Goal: Find specific page/section: Find specific page/section

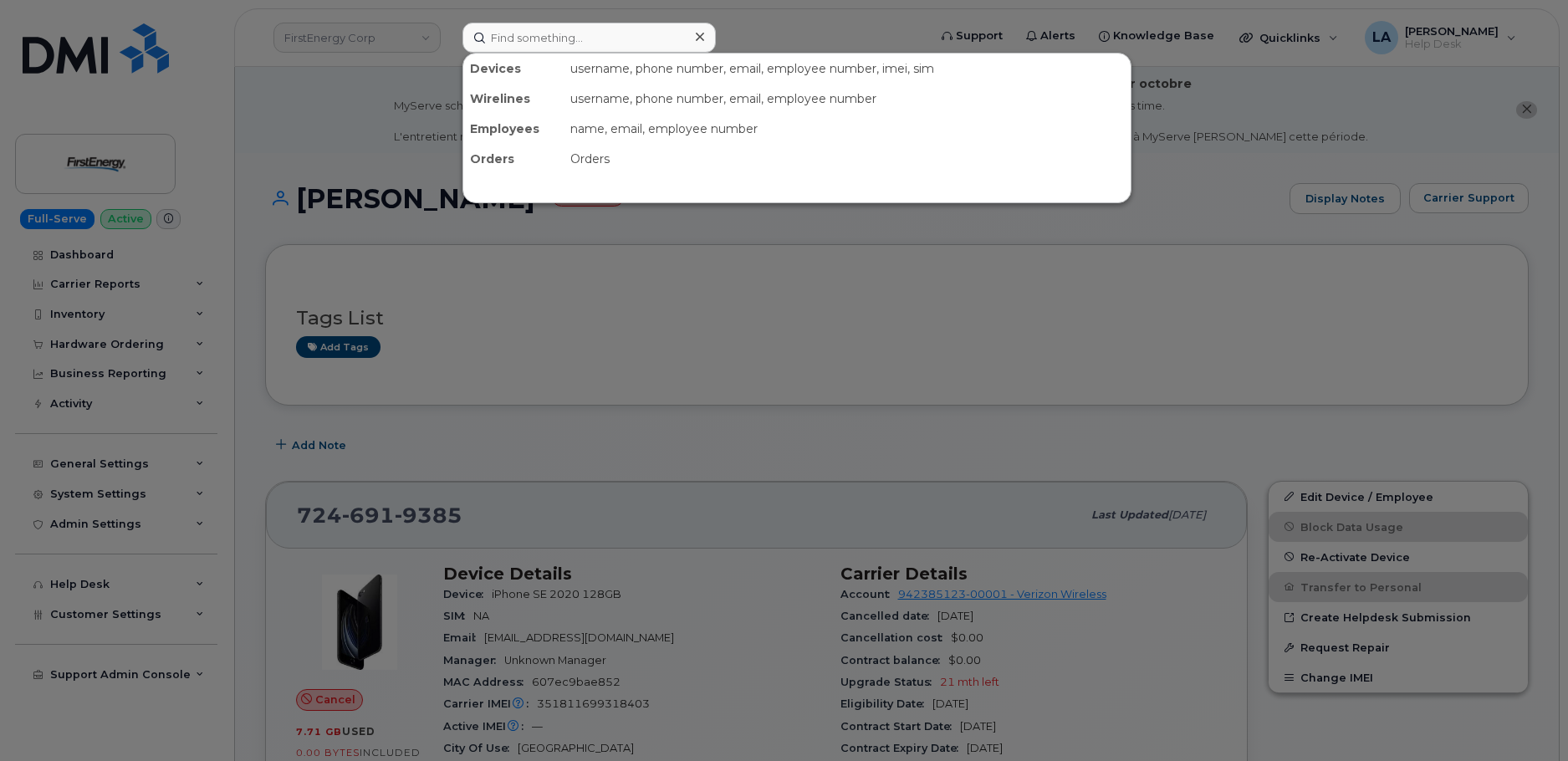
click at [554, 29] on input at bounding box center [589, 37] width 253 height 30
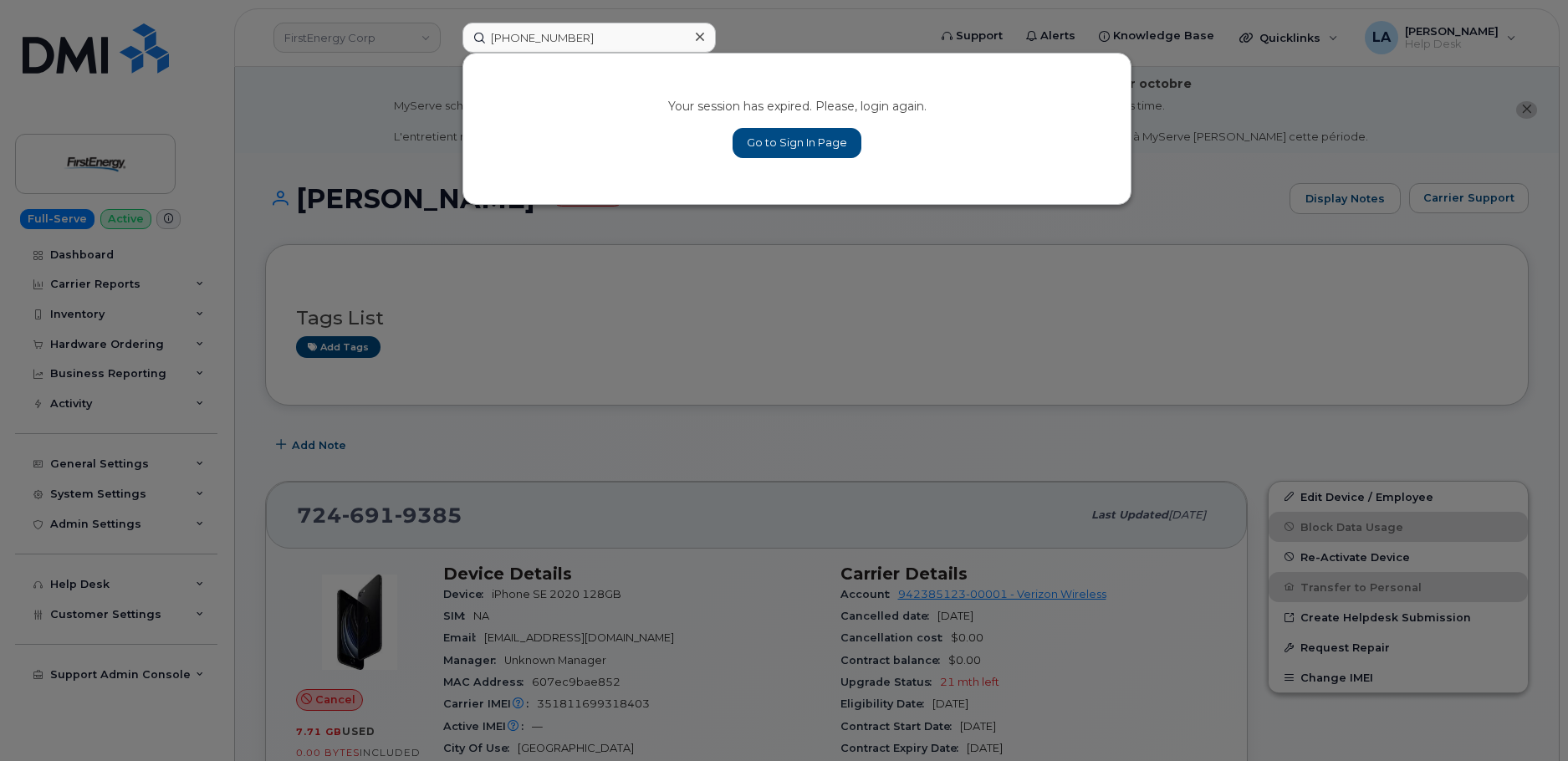
type input "[PHONE_NUMBER]"
click at [813, 139] on link "Go to Sign In Page" at bounding box center [797, 143] width 129 height 30
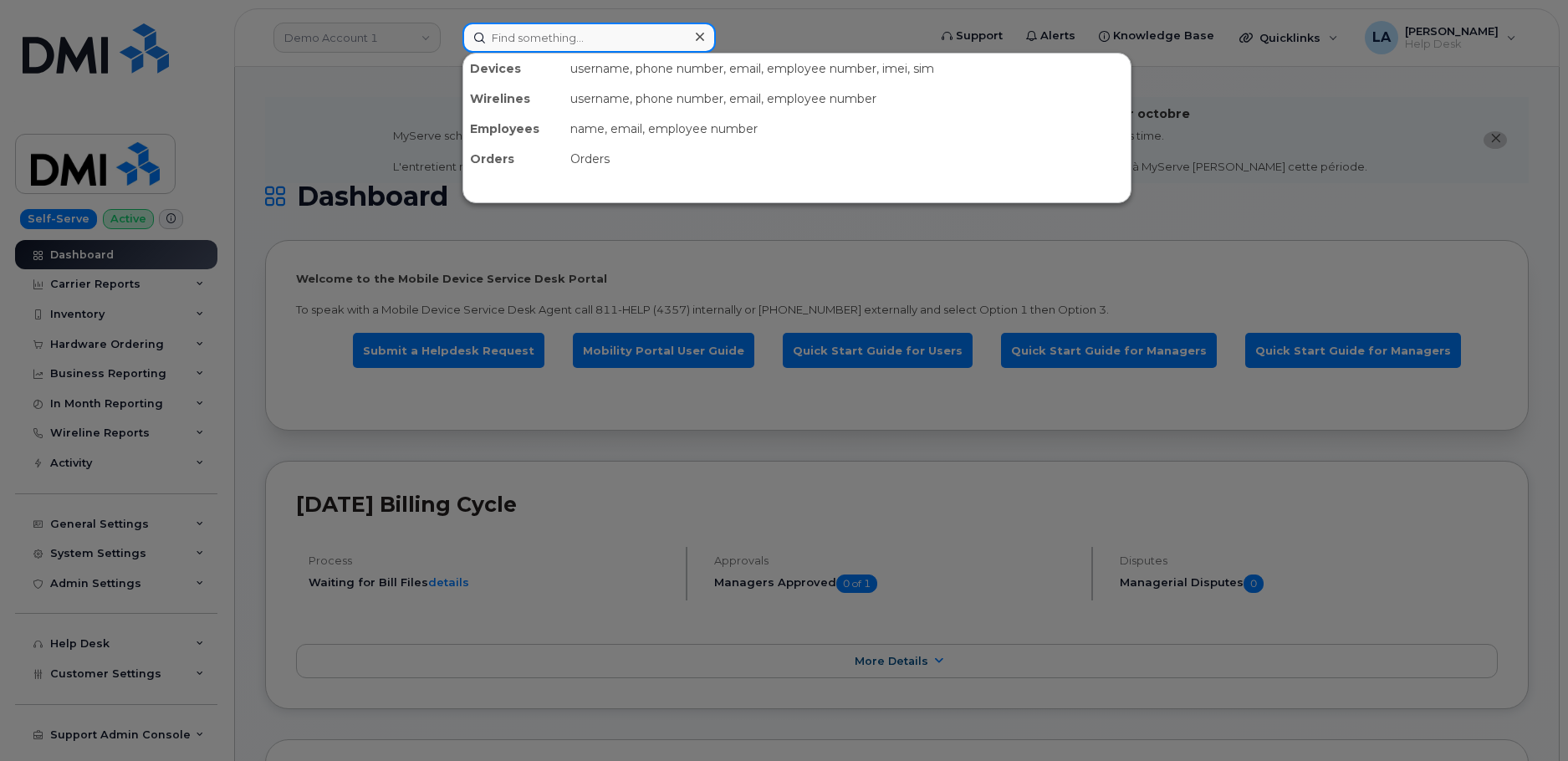
click at [599, 40] on input at bounding box center [589, 37] width 253 height 30
paste input "[PHONE_NUMBER]"
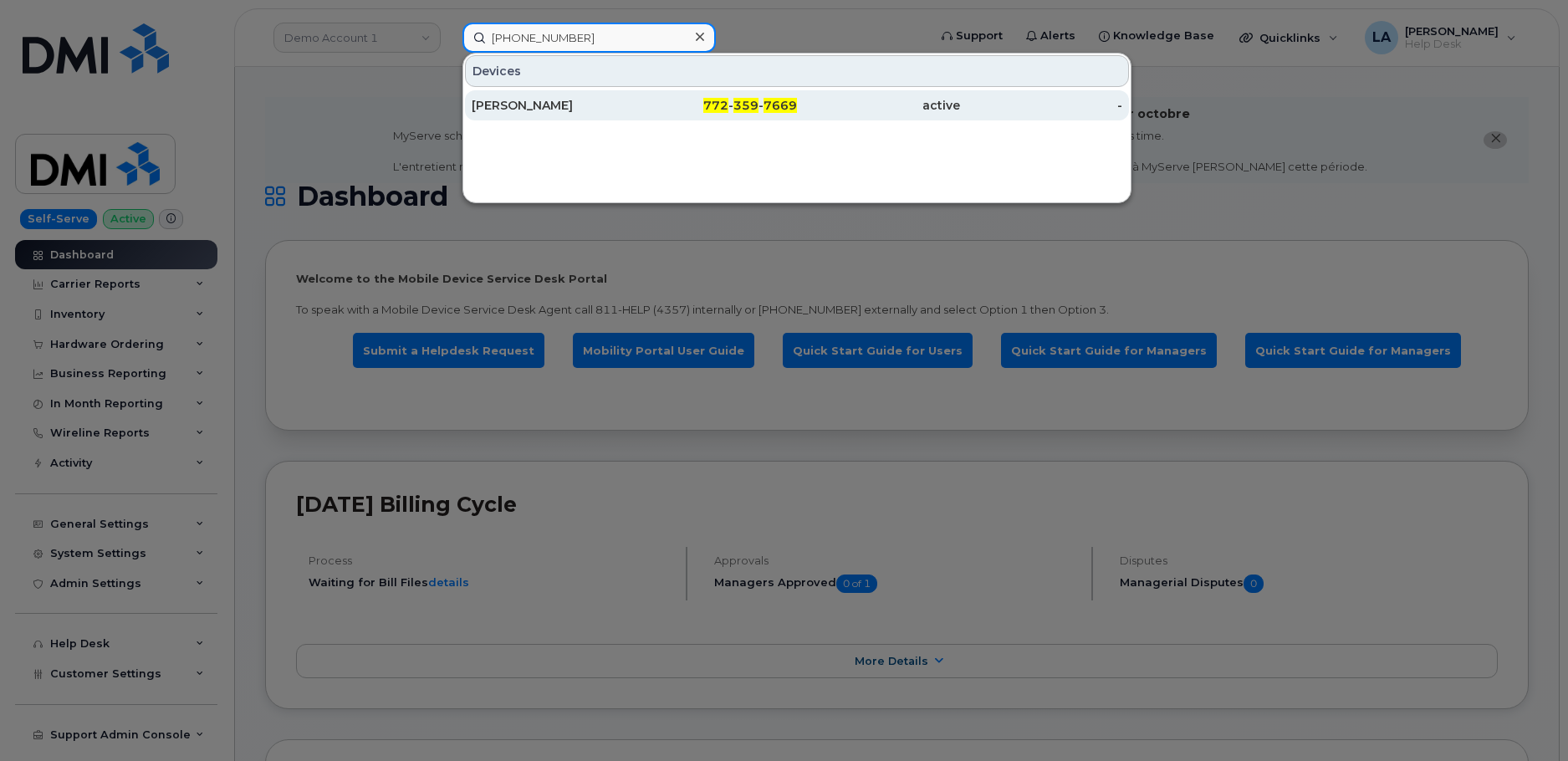
type input "[PHONE_NUMBER]"
click at [522, 111] on div "Brenno Teffoletto" at bounding box center [553, 105] width 163 height 17
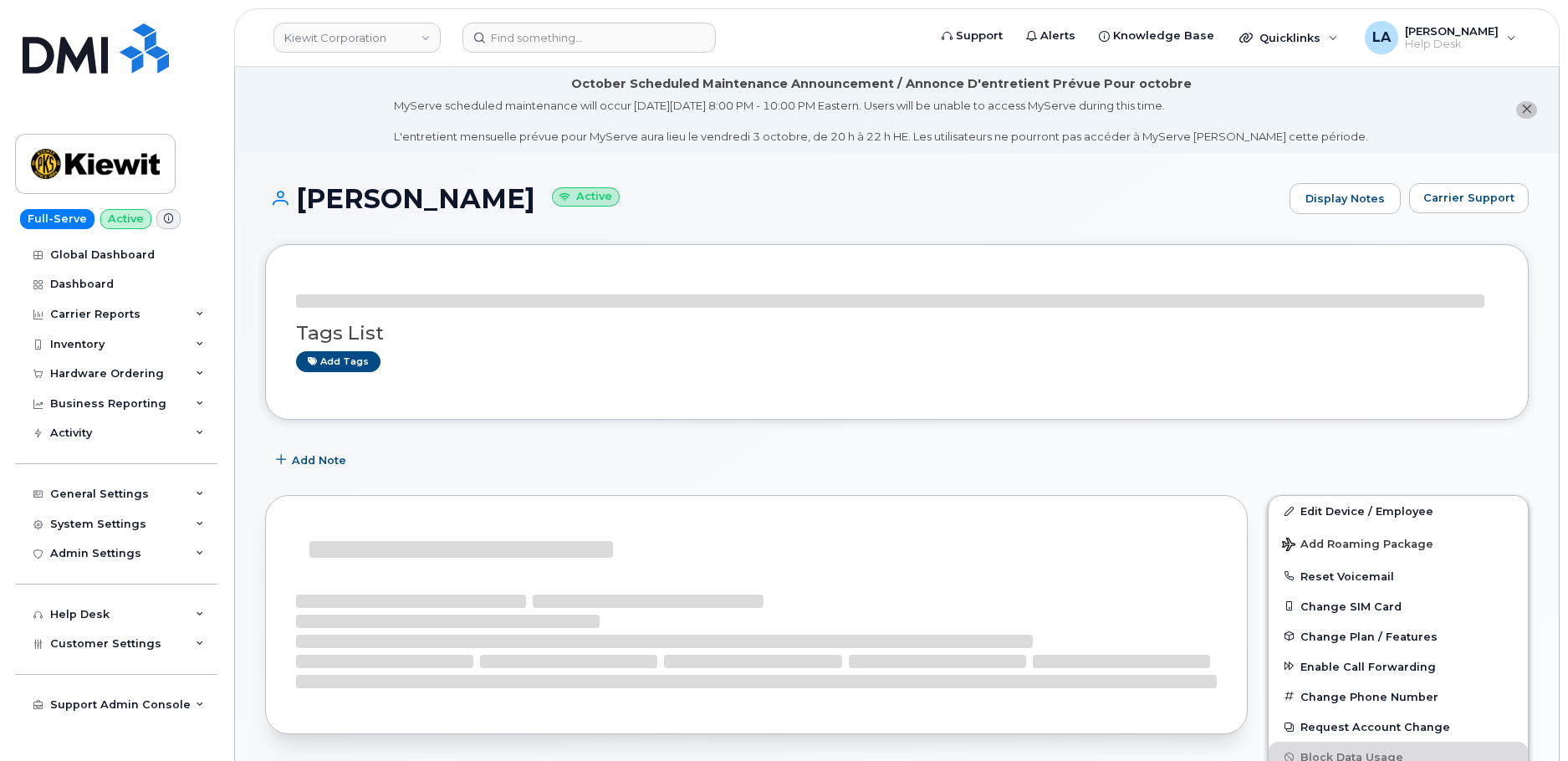
drag, startPoint x: 546, startPoint y: 116, endPoint x: 292, endPoint y: 183, distance: 262.7
click at [292, 184] on h1 "Brenno Teffoletto Active" at bounding box center [773, 199] width 1016 height 29
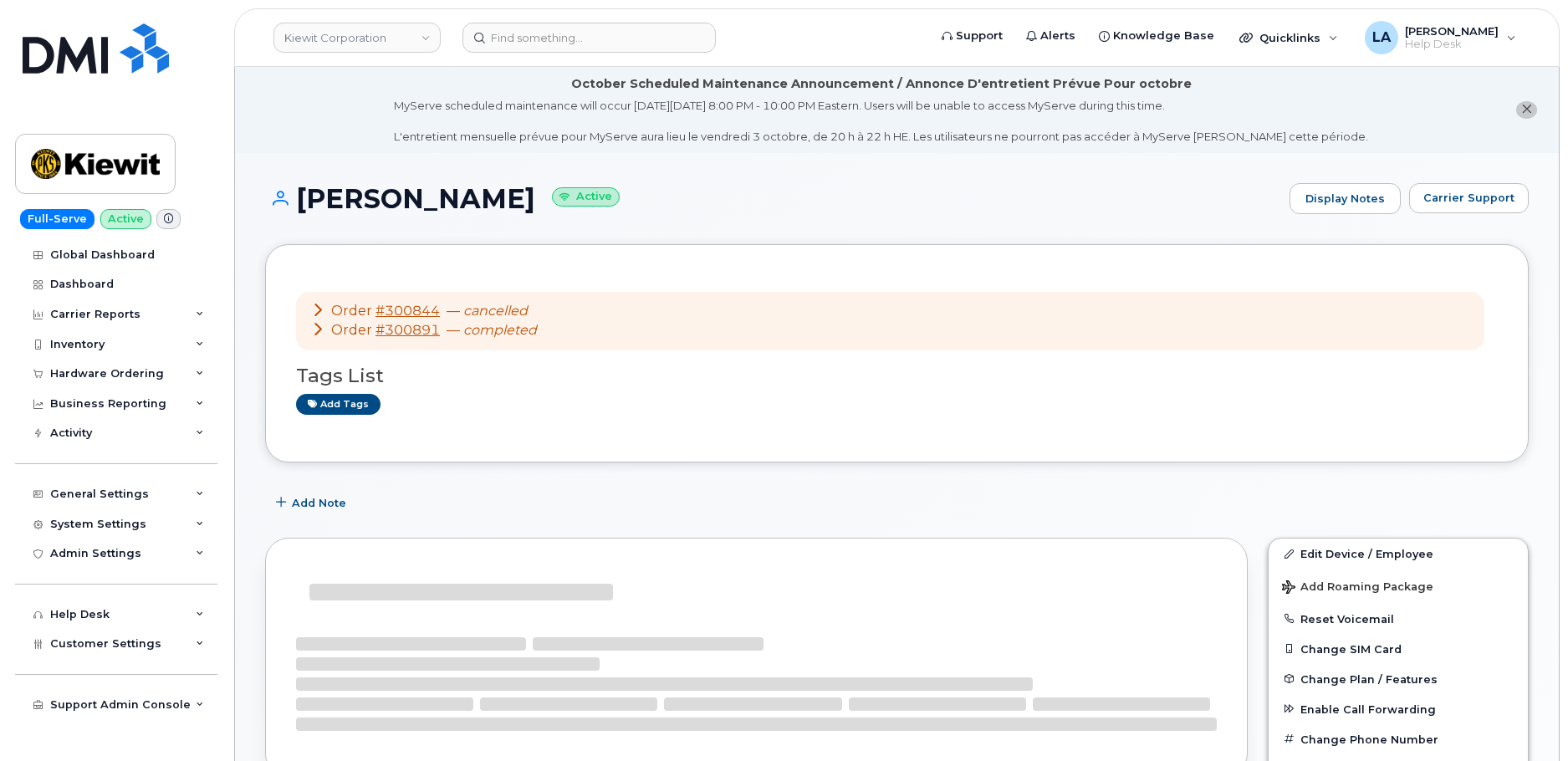
copy h1 "Brenno Teffoletto"
